Goal: Navigation & Orientation: Understand site structure

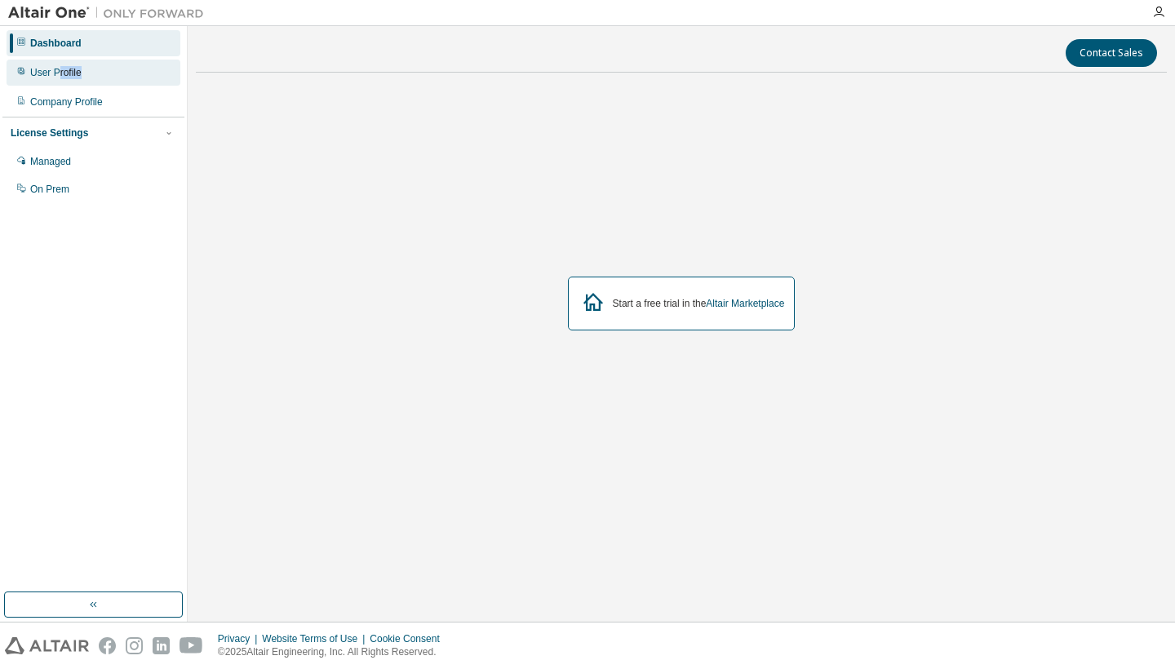
click at [60, 78] on div "User Profile" at bounding box center [55, 72] width 51 height 13
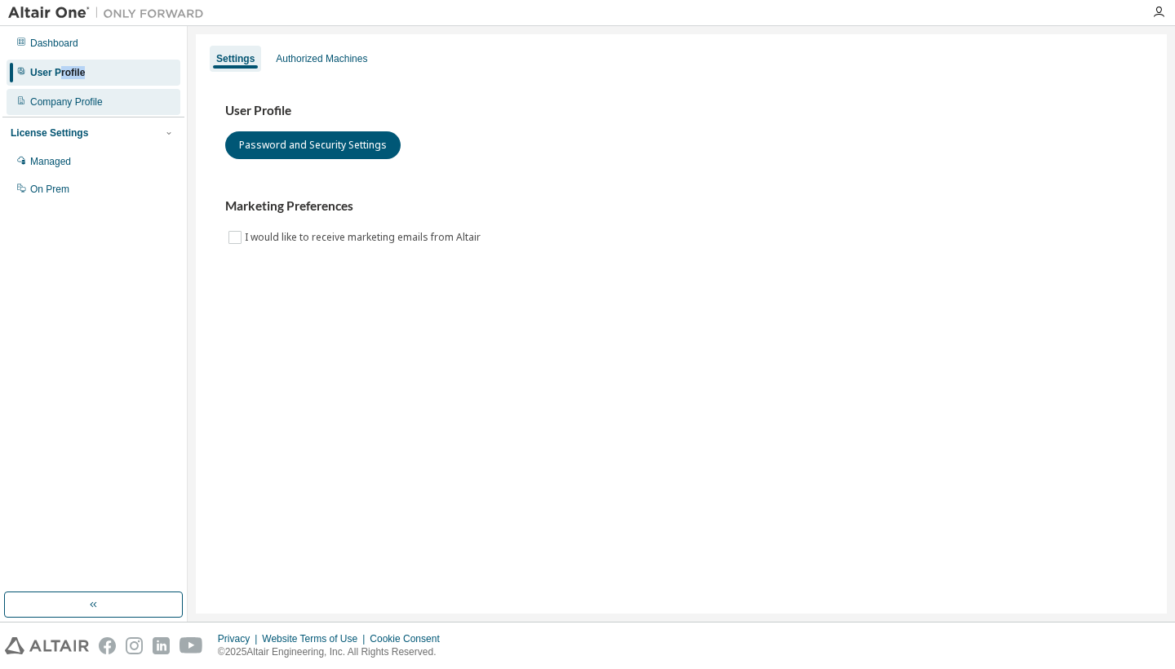
click at [76, 99] on div "Company Profile" at bounding box center [66, 101] width 73 height 13
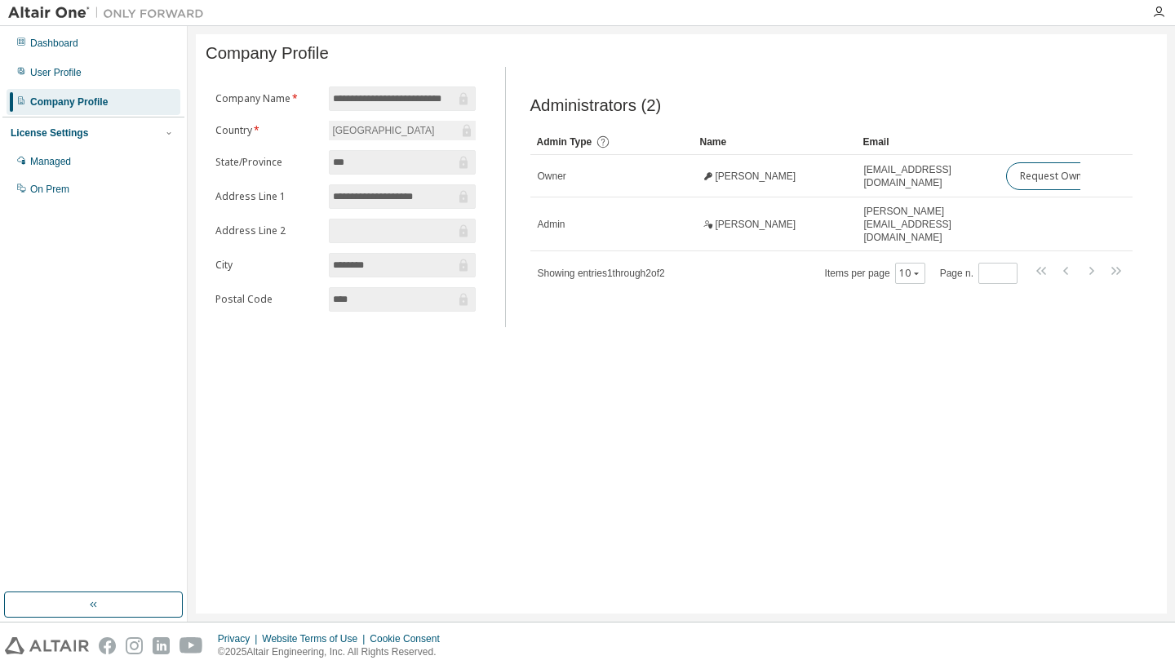
scroll to position [16, 0]
click at [101, 152] on div "Managed" at bounding box center [94, 161] width 174 height 26
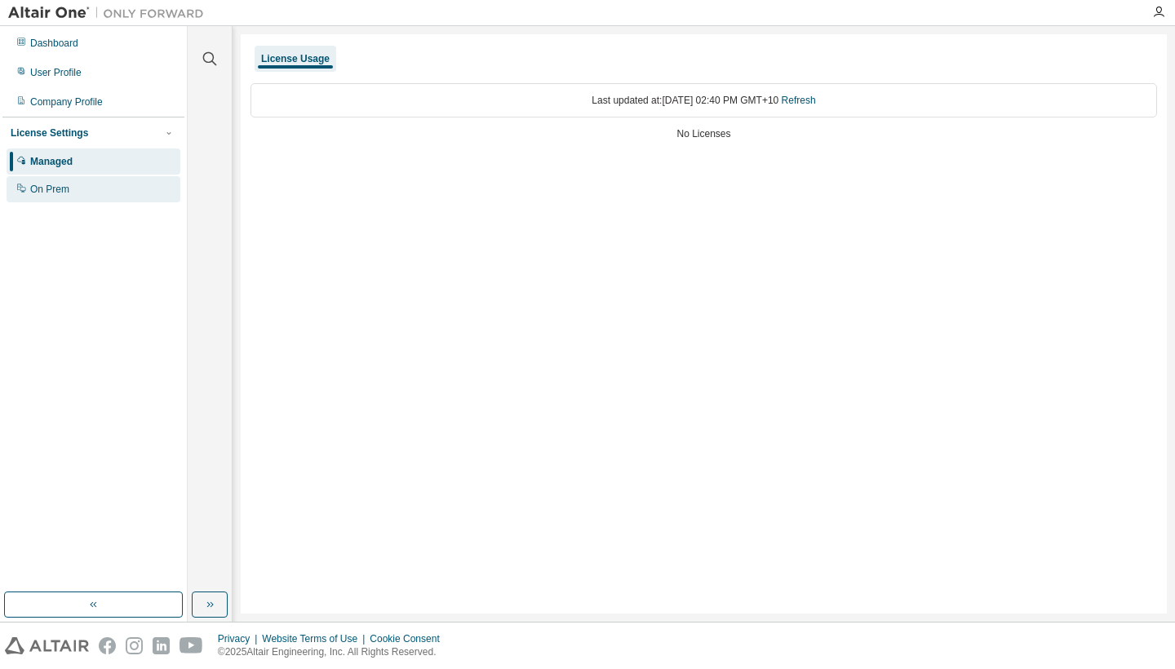
click at [51, 186] on div "On Prem" at bounding box center [49, 189] width 39 height 13
